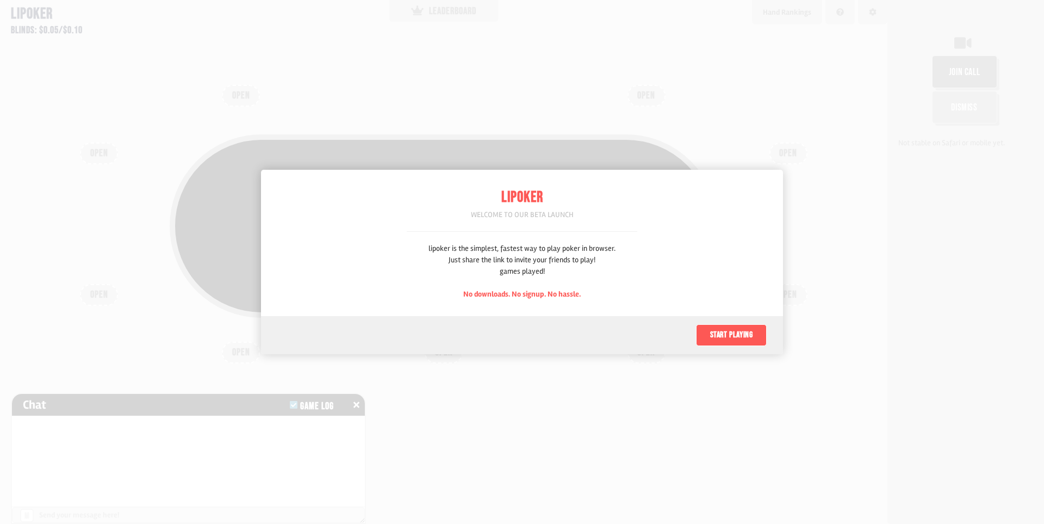
scroll to position [54, 0]
click at [728, 330] on button "Start playing" at bounding box center [731, 335] width 71 height 22
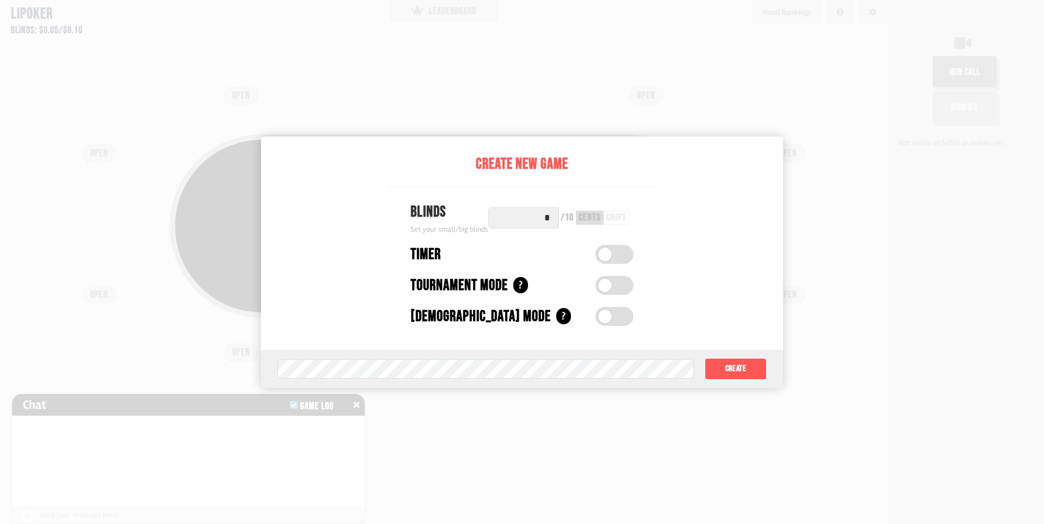
click at [411, 61] on div at bounding box center [522, 262] width 1044 height 524
click at [553, 213] on input "*" at bounding box center [523, 217] width 71 height 21
click at [506, 211] on input "*" at bounding box center [523, 217] width 71 height 21
click at [460, 221] on div "Blinds" at bounding box center [450, 212] width 78 height 23
click at [548, 217] on body "Your current stack $0.00 Buy in for more + Subtract from stack - Your new stack…" at bounding box center [522, 262] width 1044 height 524
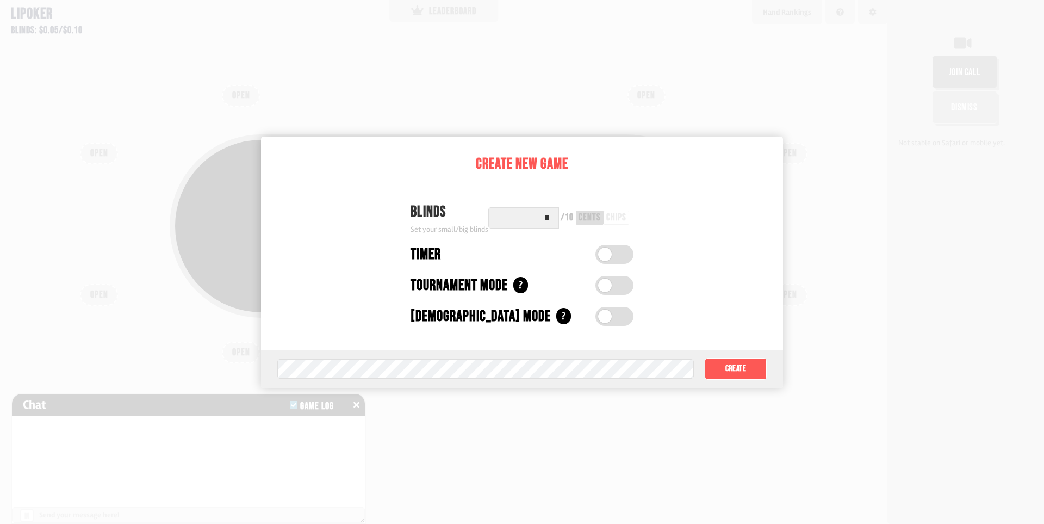
click at [556, 245] on div "Timer" at bounding box center [498, 254] width 174 height 23
click at [612, 219] on div "chips" at bounding box center [616, 218] width 20 height 10
drag, startPoint x: 552, startPoint y: 216, endPoint x: 535, endPoint y: 215, distance: 16.4
click at [535, 215] on body "Your current stack $0.00 Buy in for more + Subtract from stack - Your new stack…" at bounding box center [522, 262] width 1044 height 524
click at [486, 195] on div "Create New Game Blinds Set your small/big blinds * / 10 cents chips Timer Timer…" at bounding box center [522, 243] width 267 height 213
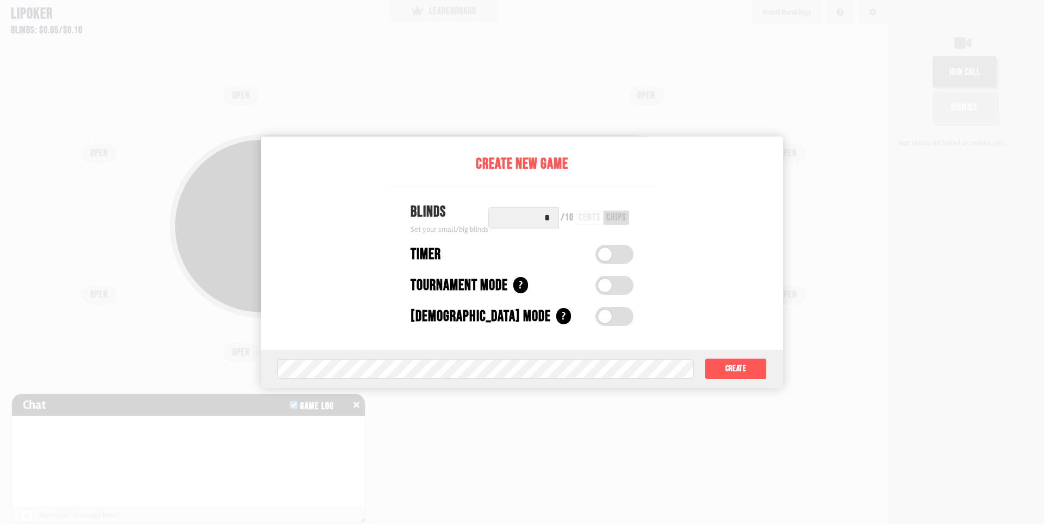
drag, startPoint x: 544, startPoint y: 225, endPoint x: 565, endPoint y: 225, distance: 21.2
click at [565, 225] on div "* / 10 cents chips" at bounding box center [560, 217] width 145 height 21
type input "*"
click at [783, 234] on div at bounding box center [522, 262] width 1044 height 524
click at [742, 369] on button "Create" at bounding box center [736, 369] width 62 height 22
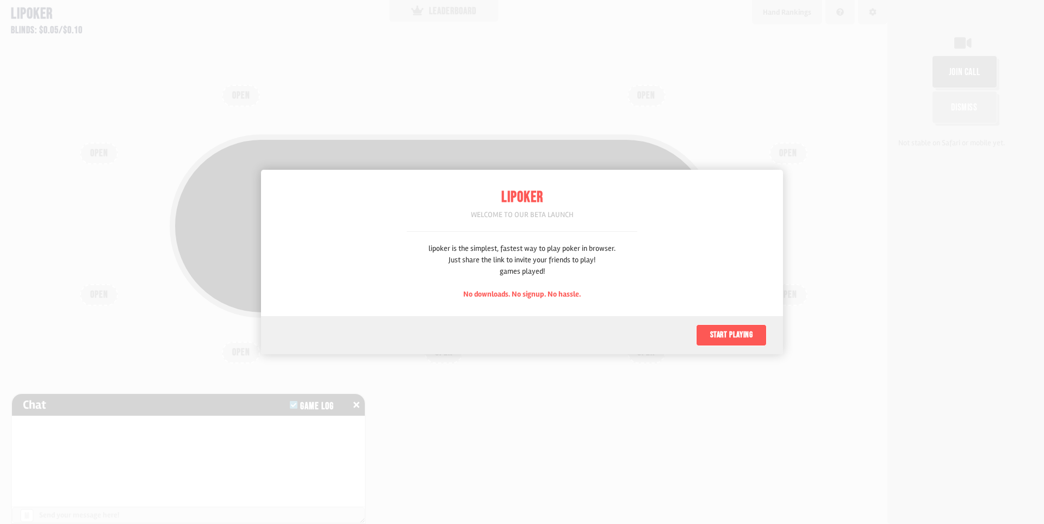
scroll to position [54, 0]
click at [721, 337] on button "Start playing" at bounding box center [731, 335] width 71 height 22
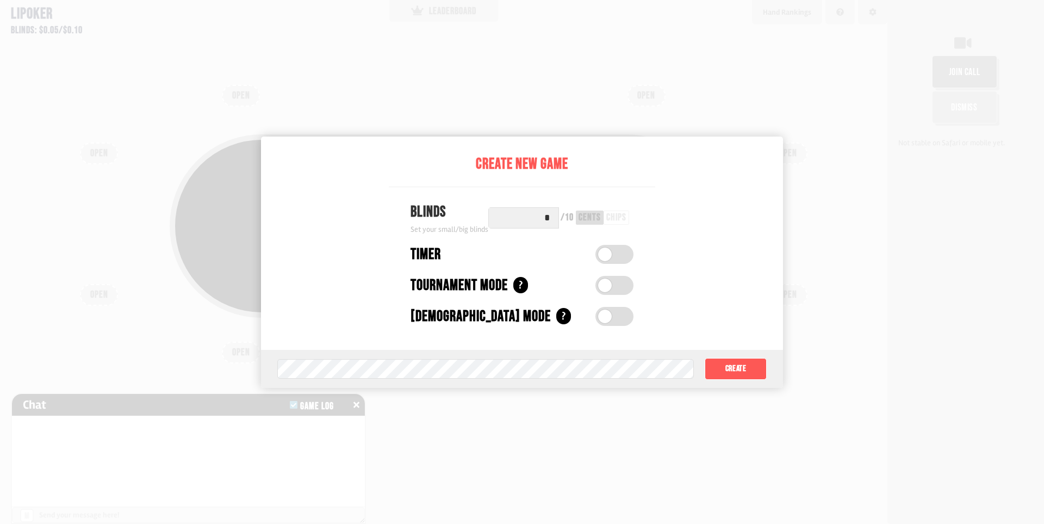
click at [550, 223] on input "*" at bounding box center [523, 217] width 71 height 21
click at [747, 368] on button "Create" at bounding box center [736, 369] width 62 height 22
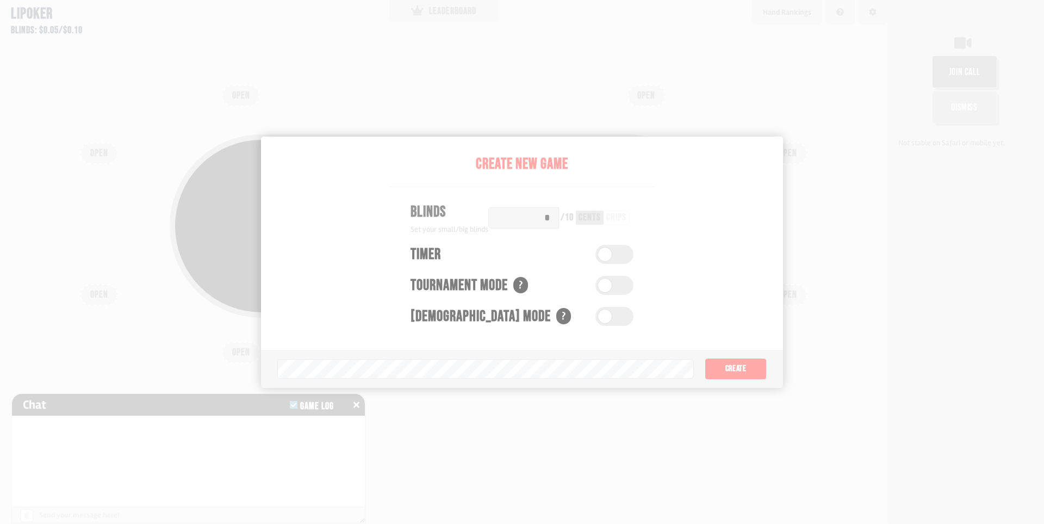
click at [358, 107] on div "Pot: $0.00 COPY GAME LINK OPEN OPEN OPEN OPEN OPEN OPEN OPEN OPEN OPEN" at bounding box center [444, 262] width 888 height 524
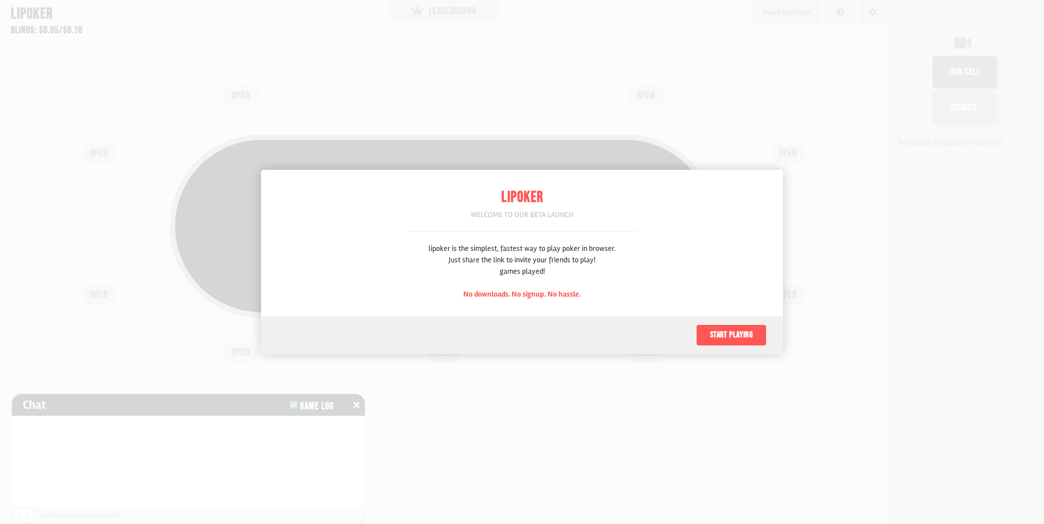
scroll to position [54, 0]
